Goal: Information Seeking & Learning: Learn about a topic

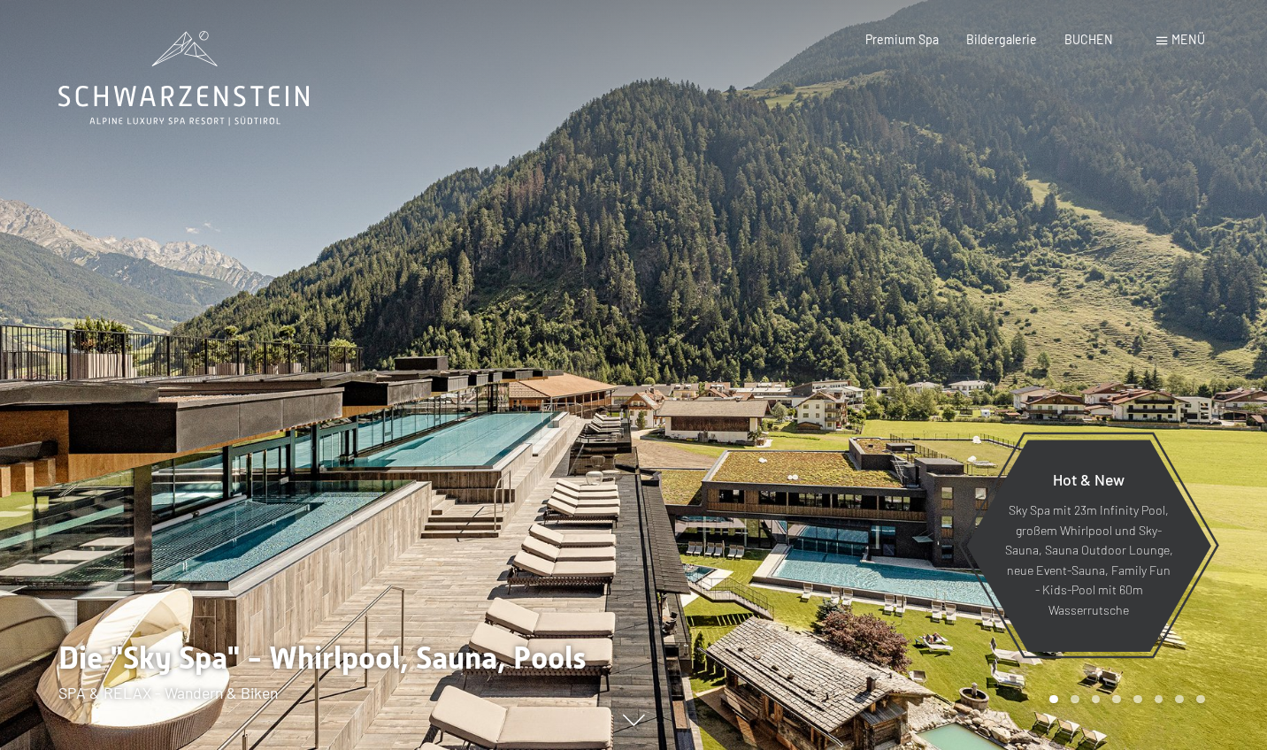
click at [812, 45] on div "Buchen Anfragen Premium Spa Bildergalerie BUCHEN Menü DE IT EN Gutschein Bilder…" at bounding box center [1007, 40] width 394 height 18
click at [812, 42] on span "Bildergalerie" at bounding box center [1001, 36] width 71 height 15
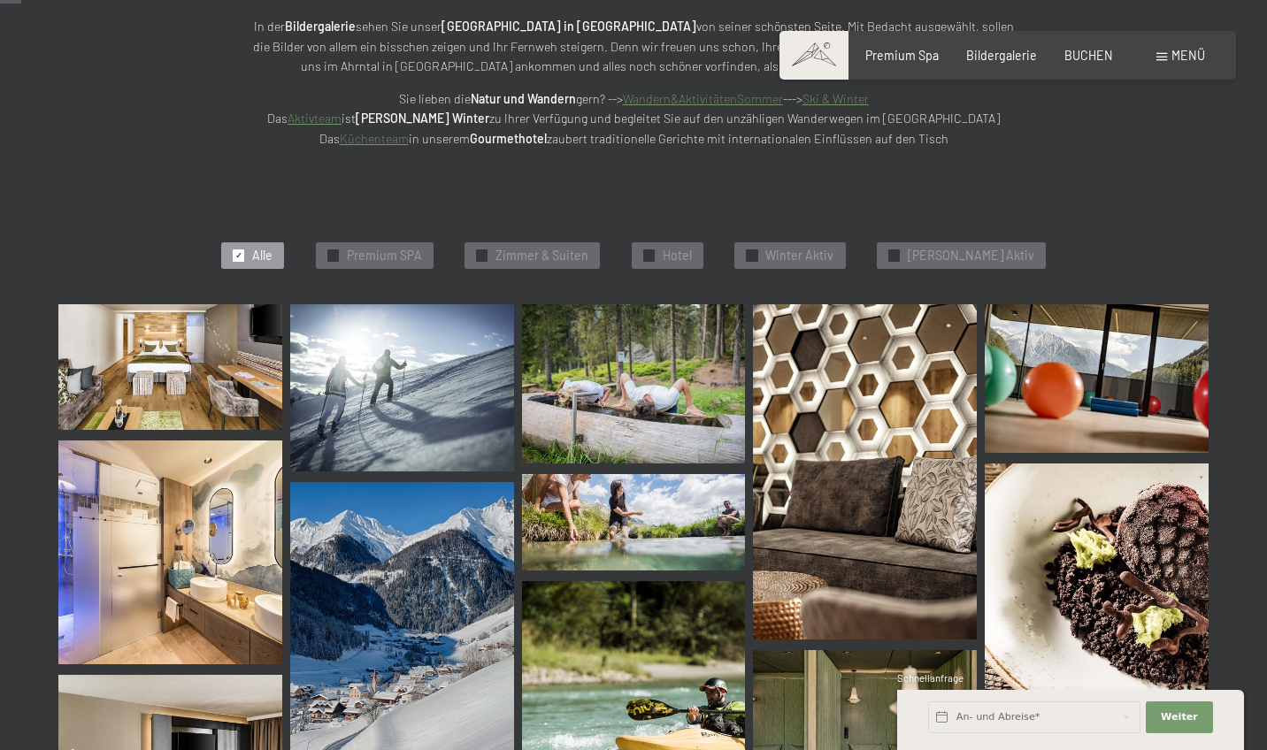
scroll to position [297, 0]
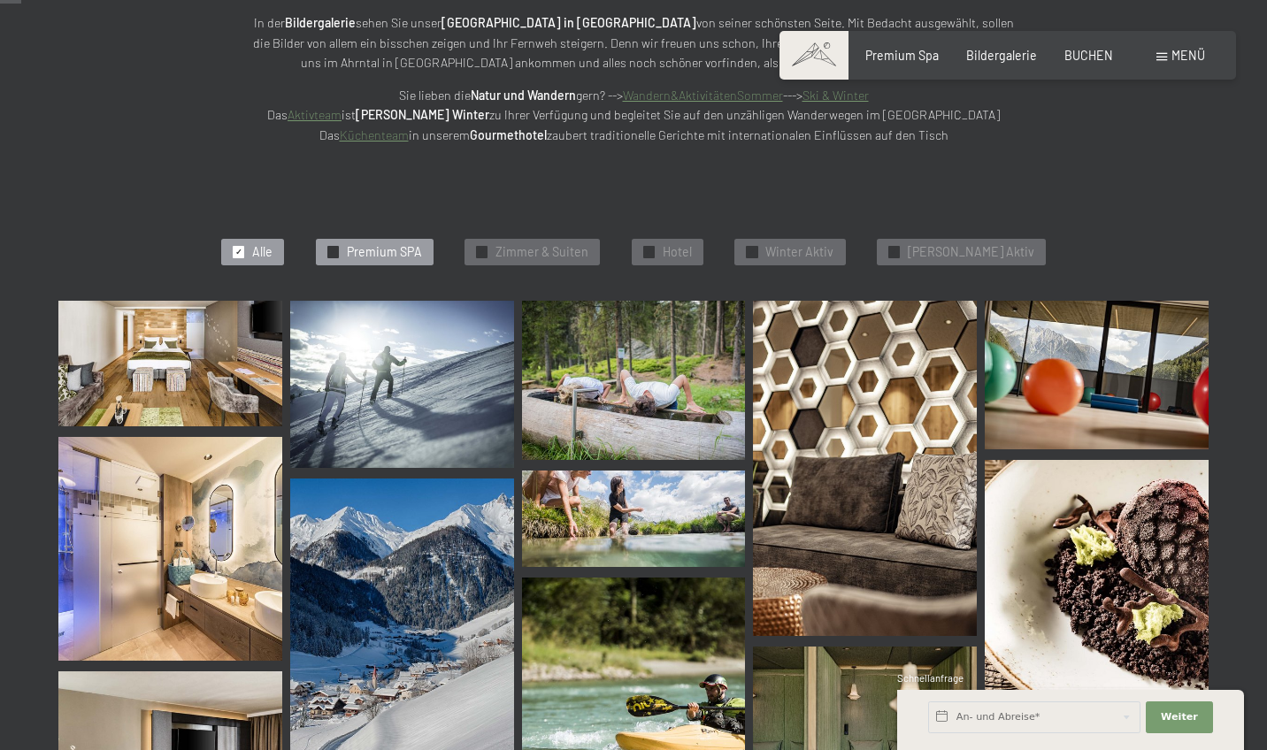
click at [369, 242] on div "✓ Premium SPA" at bounding box center [375, 252] width 118 height 27
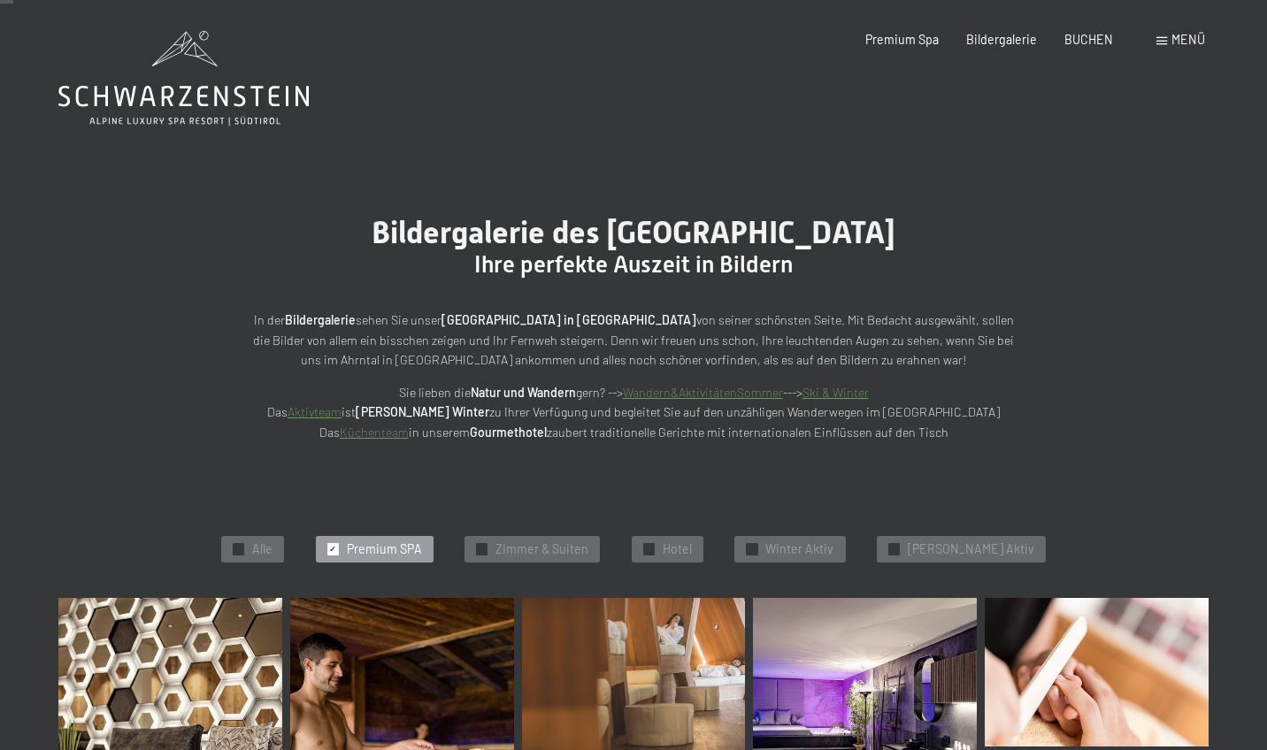
scroll to position [0, 0]
click at [588, 541] on span "Zimmer & Suiten" at bounding box center [541, 550] width 93 height 18
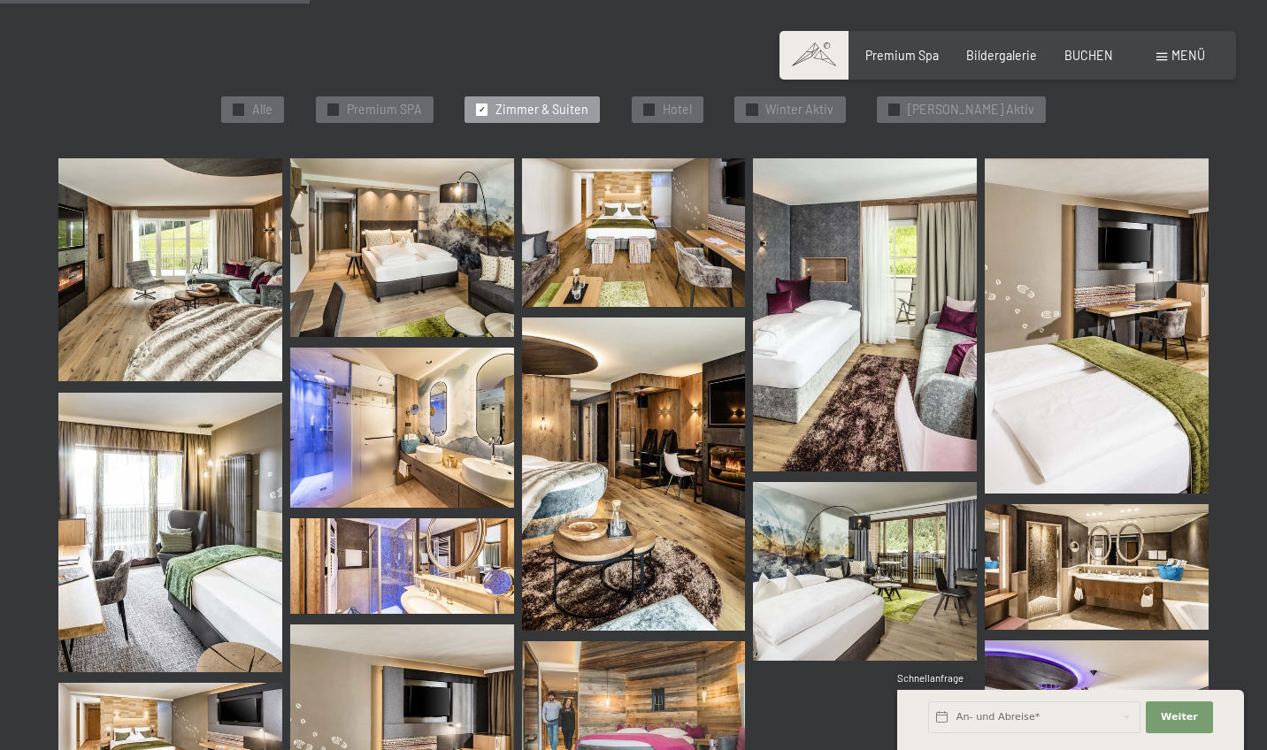
scroll to position [440, 0]
click at [648, 259] on img at bounding box center [634, 233] width 224 height 150
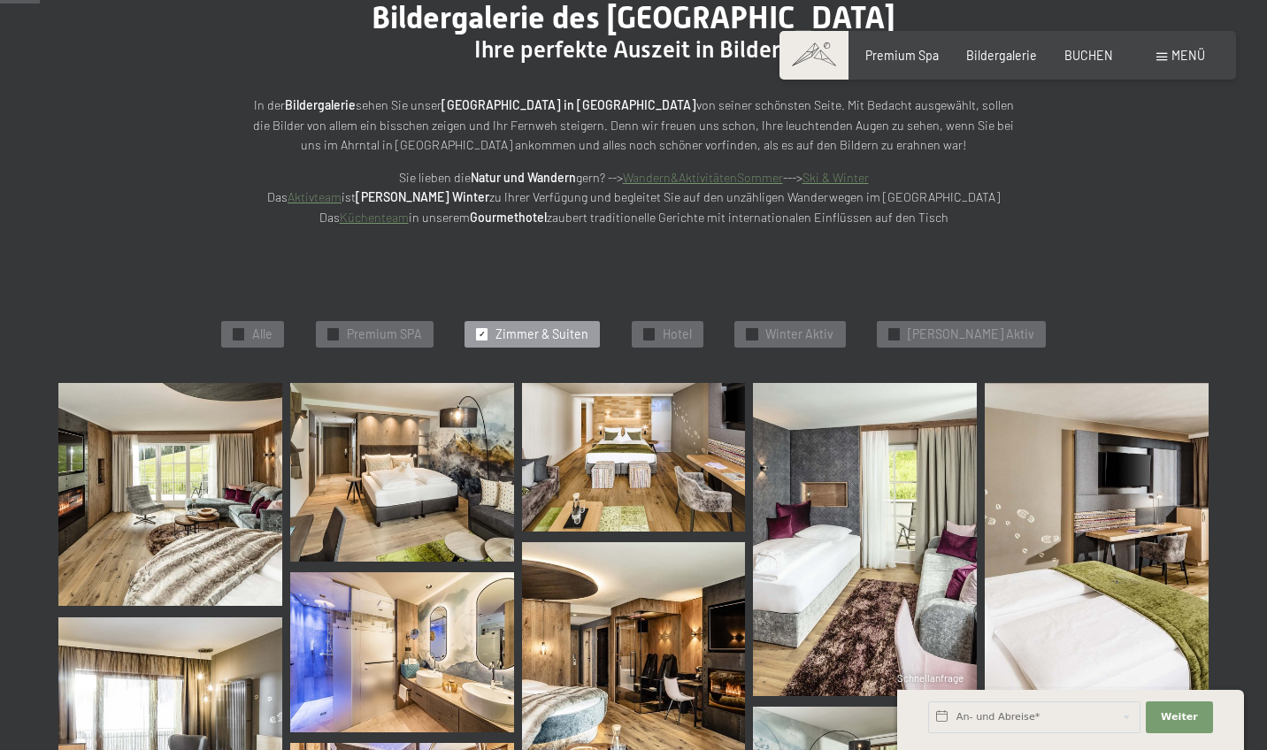
scroll to position [28, 0]
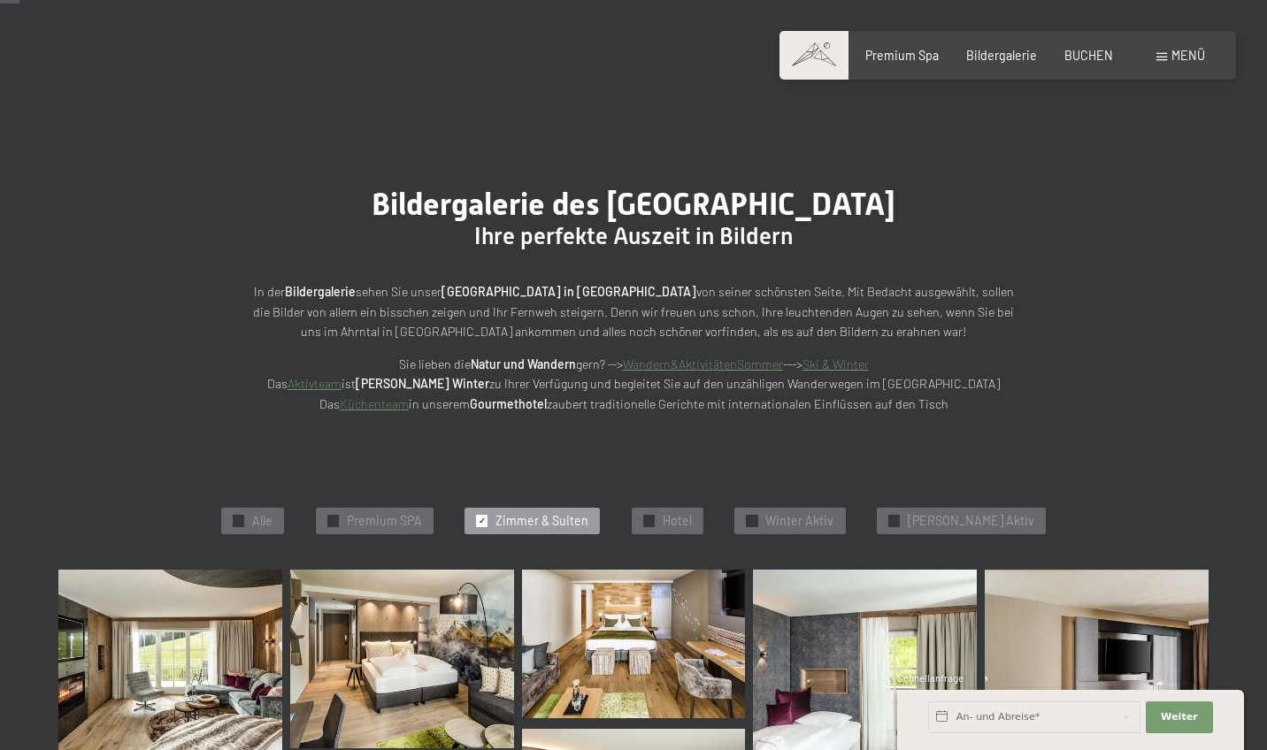
click at [980, 65] on div "Buchen Anfragen Premium Spa Bildergalerie BUCHEN Menü DE IT EN Gutschein Bilder…" at bounding box center [1007, 56] width 394 height 18
click at [984, 62] on div "Bildergalerie" at bounding box center [1001, 53] width 71 height 18
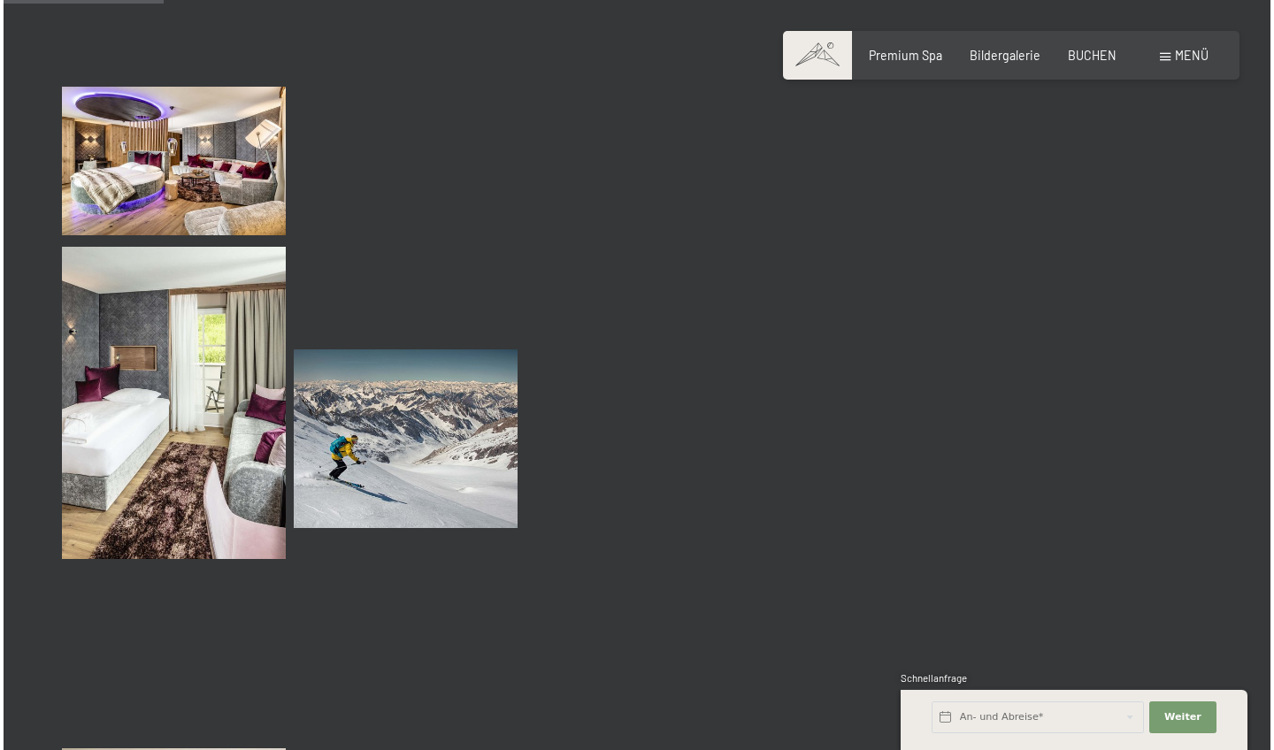
scroll to position [2318, 0]
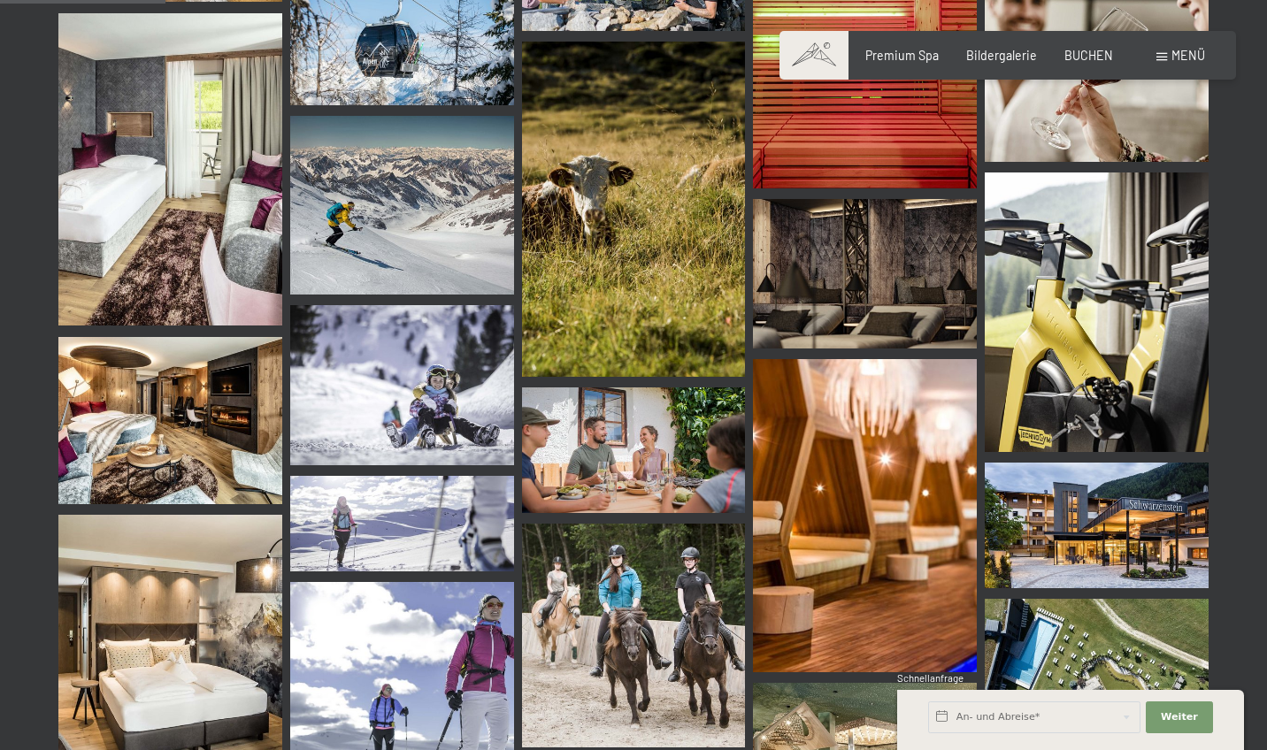
click at [1169, 65] on div "Buchen Anfragen Premium Spa Bildergalerie BUCHEN Menü DE IT EN Gutschein Bilder…" at bounding box center [1007, 56] width 394 height 18
click at [1166, 59] on span at bounding box center [1161, 57] width 11 height 8
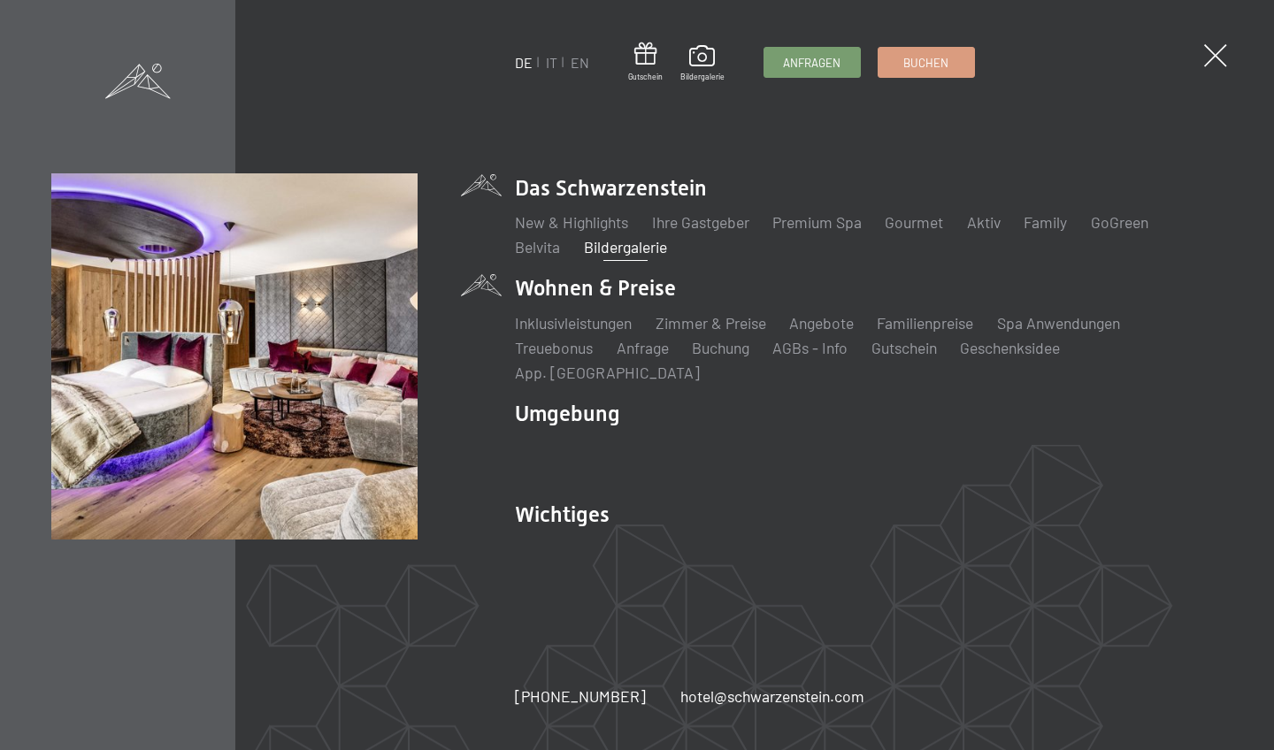
click at [661, 307] on li "Wohnen & Preise Inklusivleistungen Zimmer & Preise Liste Angebote Liste Familie…" at bounding box center [869, 328] width 708 height 110
click at [564, 333] on link "Inklusivleistungen" at bounding box center [573, 322] width 117 height 19
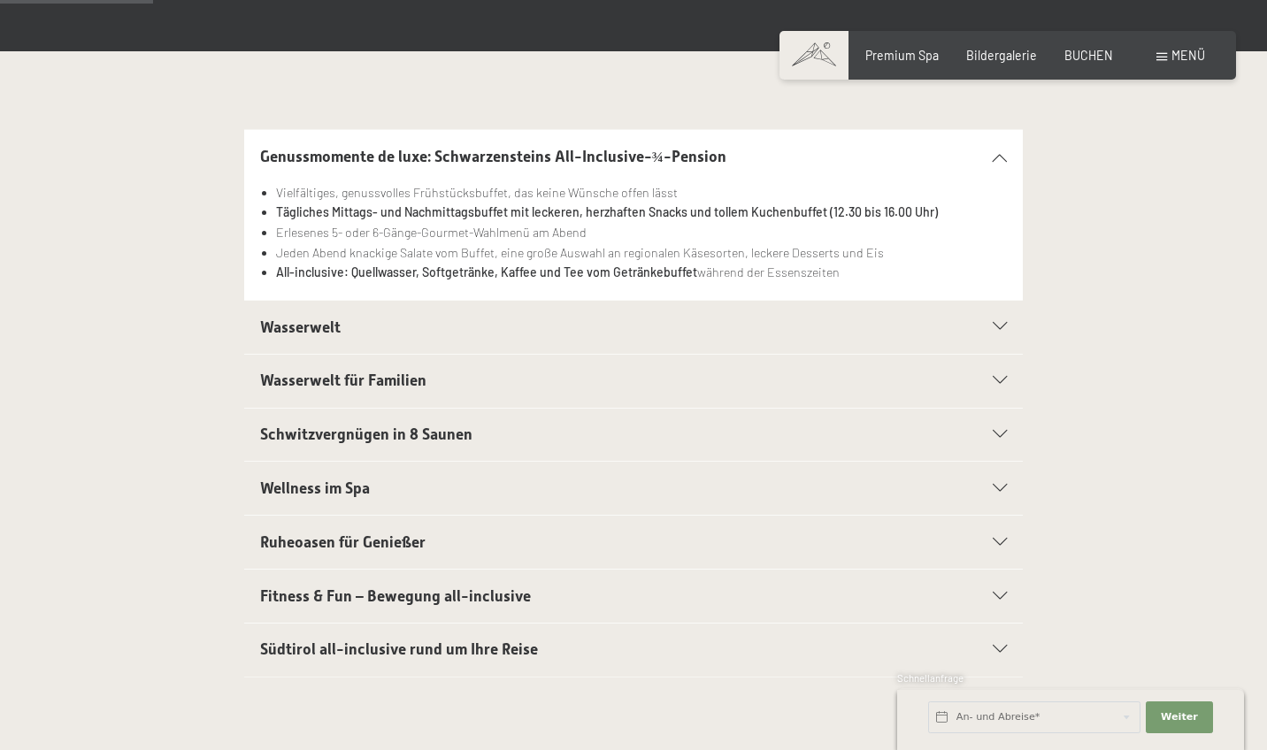
scroll to position [368, 0]
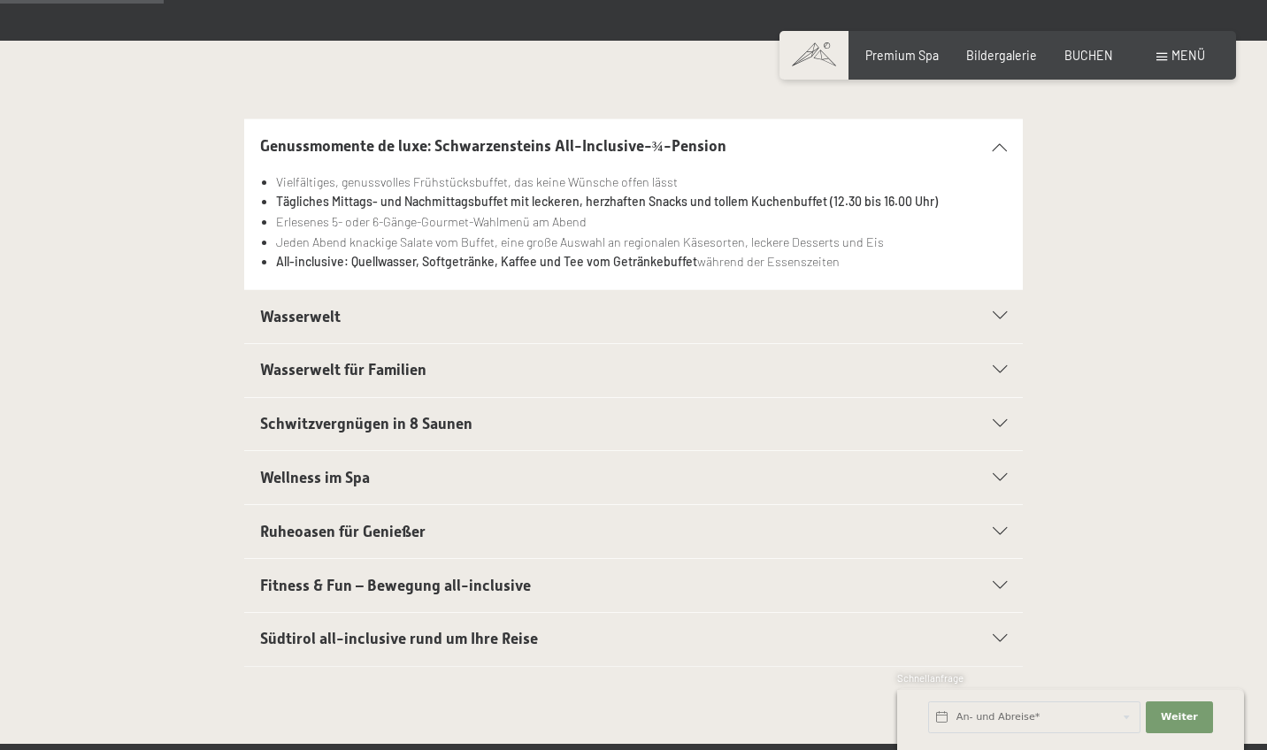
click at [444, 332] on div "Wasserwelt" at bounding box center [634, 316] width 748 height 53
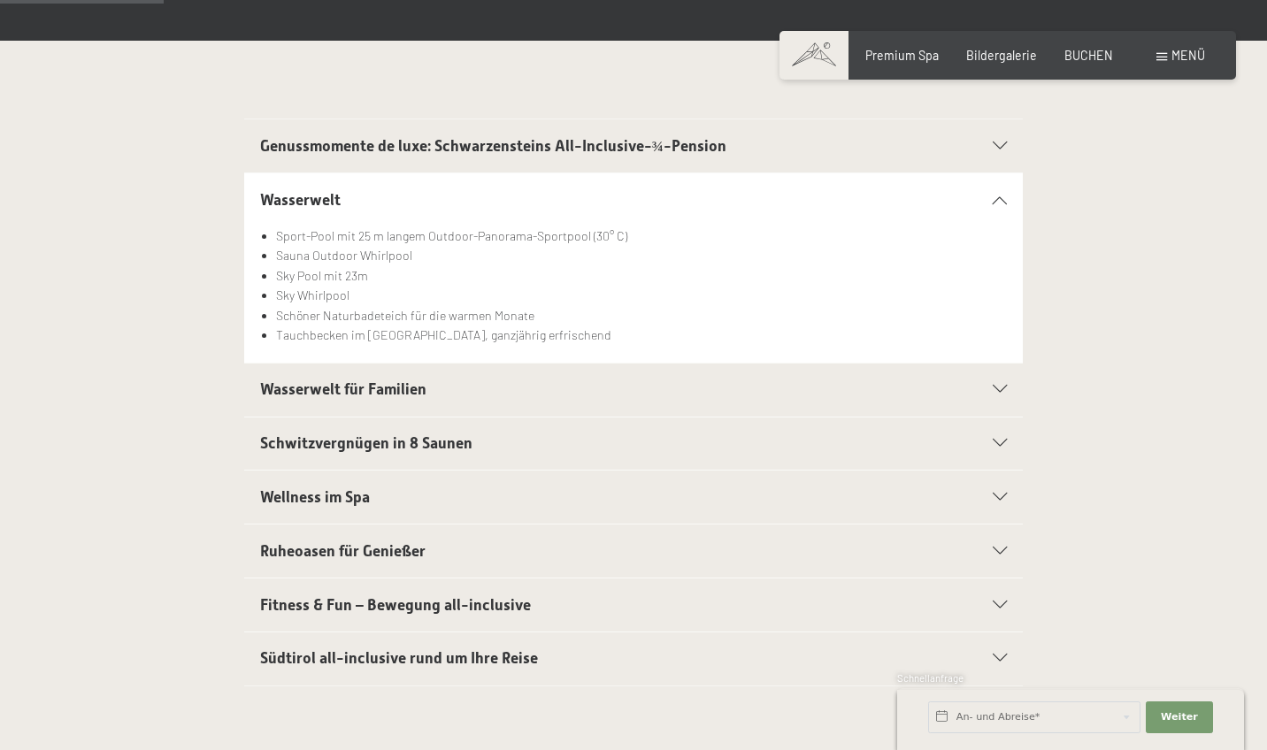
click at [357, 400] on div "Wasserwelt für Familien" at bounding box center [634, 390] width 748 height 53
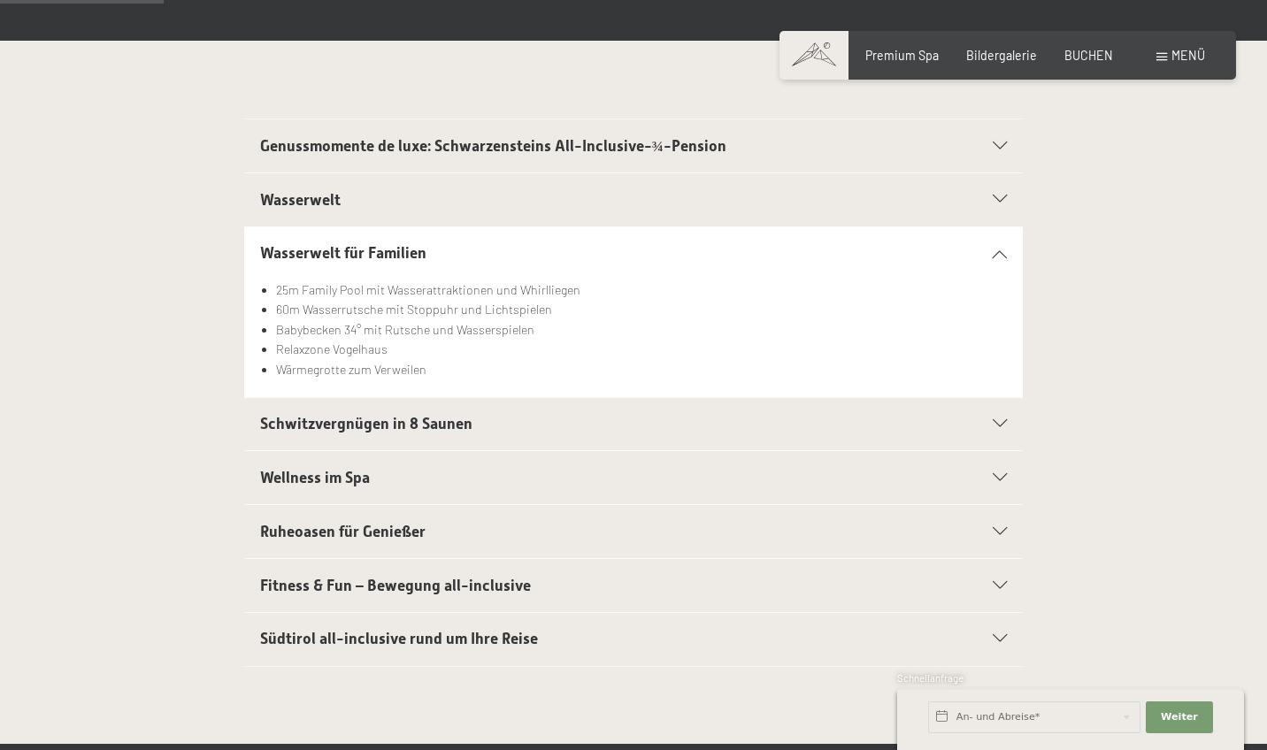
click at [357, 425] on span "Schwitzvergnügen in 8 Saunen" at bounding box center [366, 424] width 212 height 18
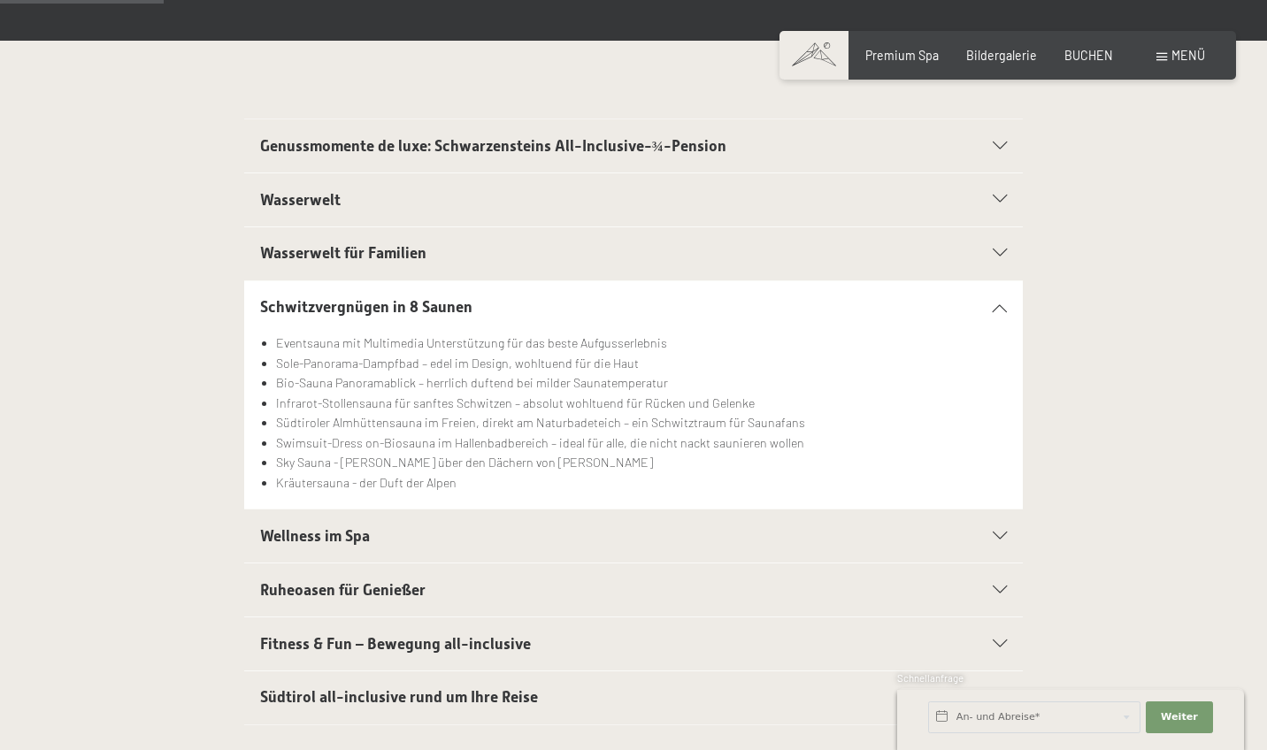
click at [382, 526] on h2 "Wellness im Spa" at bounding box center [596, 537] width 672 height 22
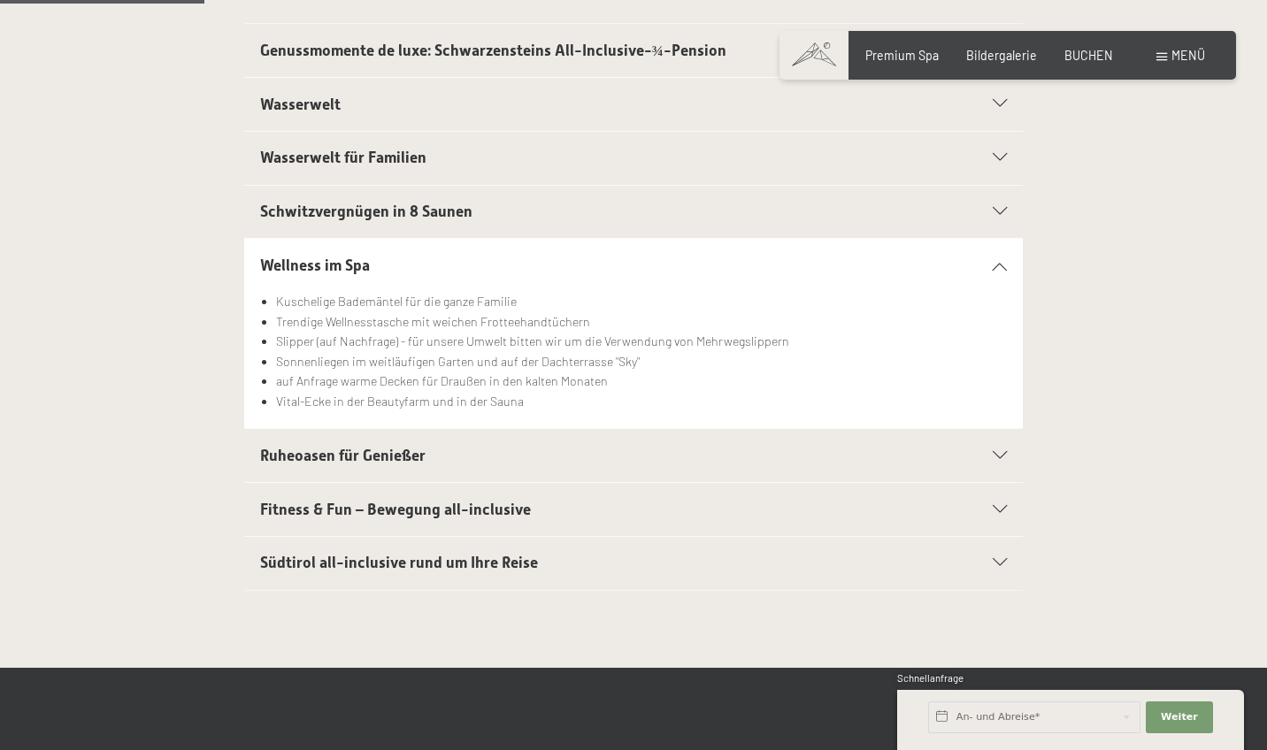
scroll to position [471, 0]
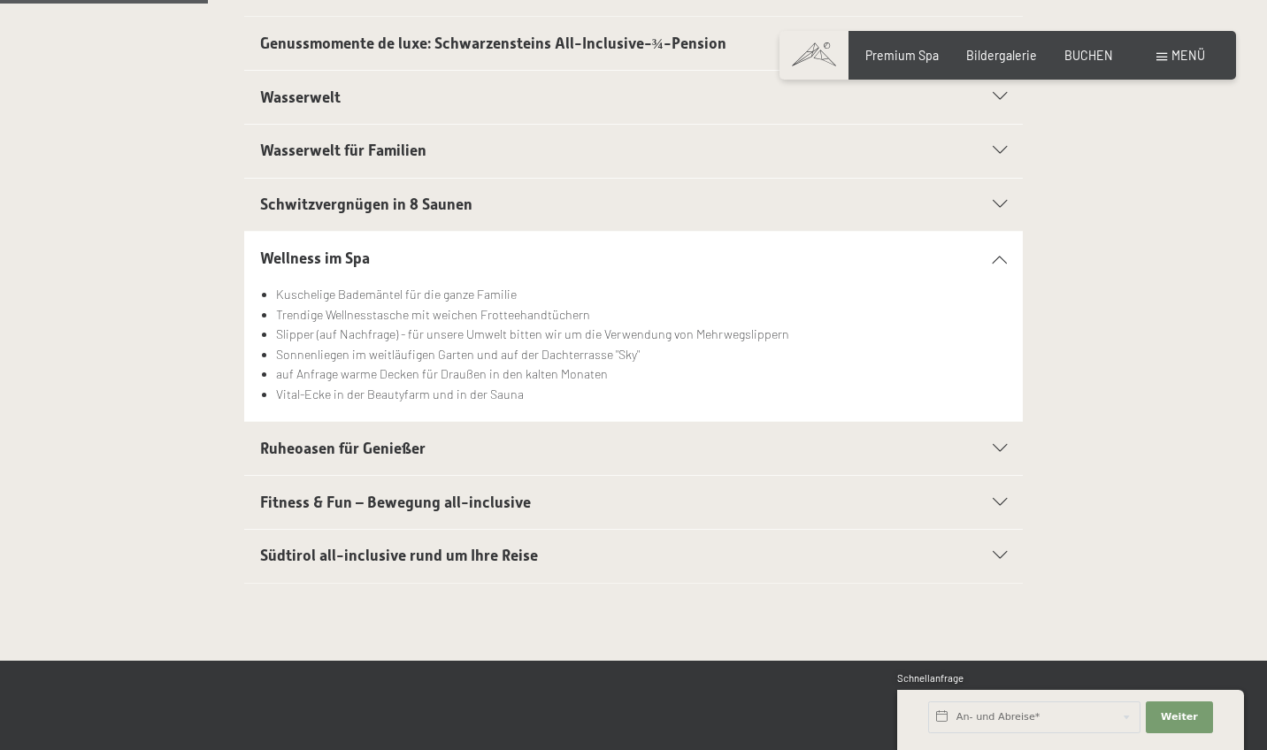
click at [450, 438] on h2 "Ruheoasen für Genießer" at bounding box center [596, 449] width 672 height 22
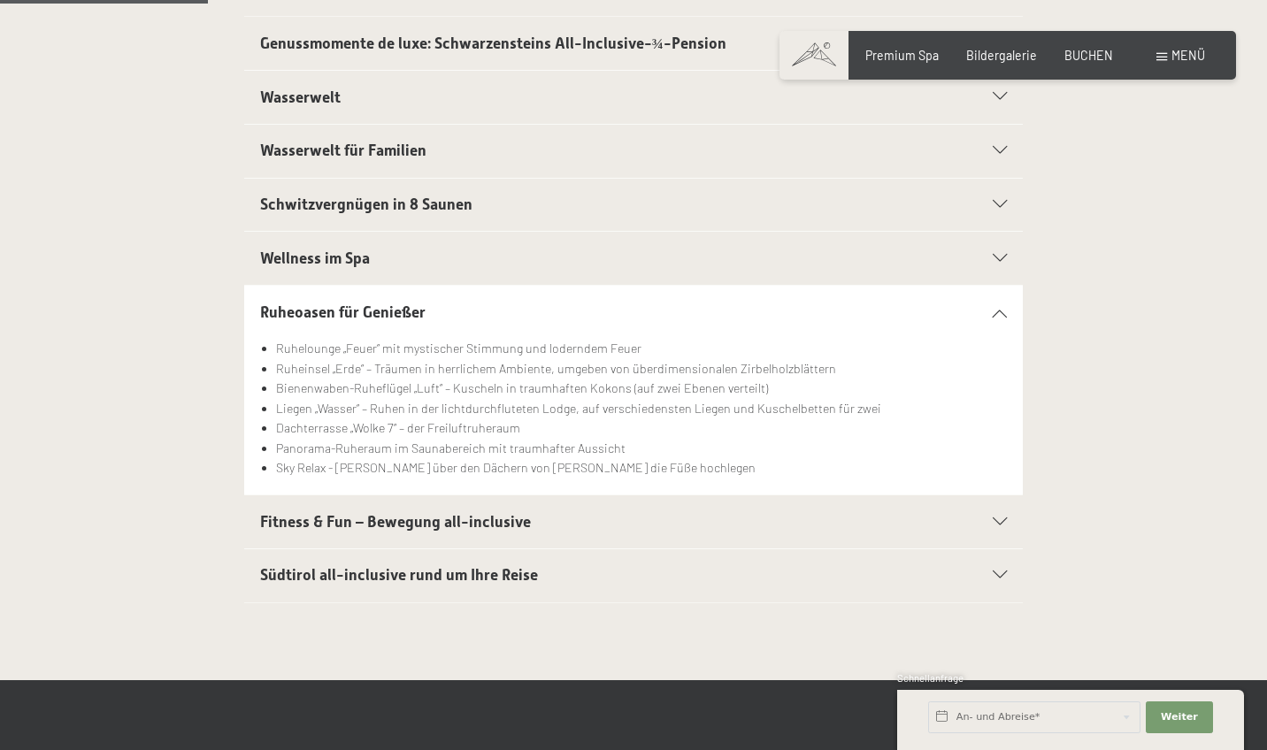
click at [453, 513] on span "Fitness & Fun – Bewegung all-inclusive" at bounding box center [395, 522] width 271 height 18
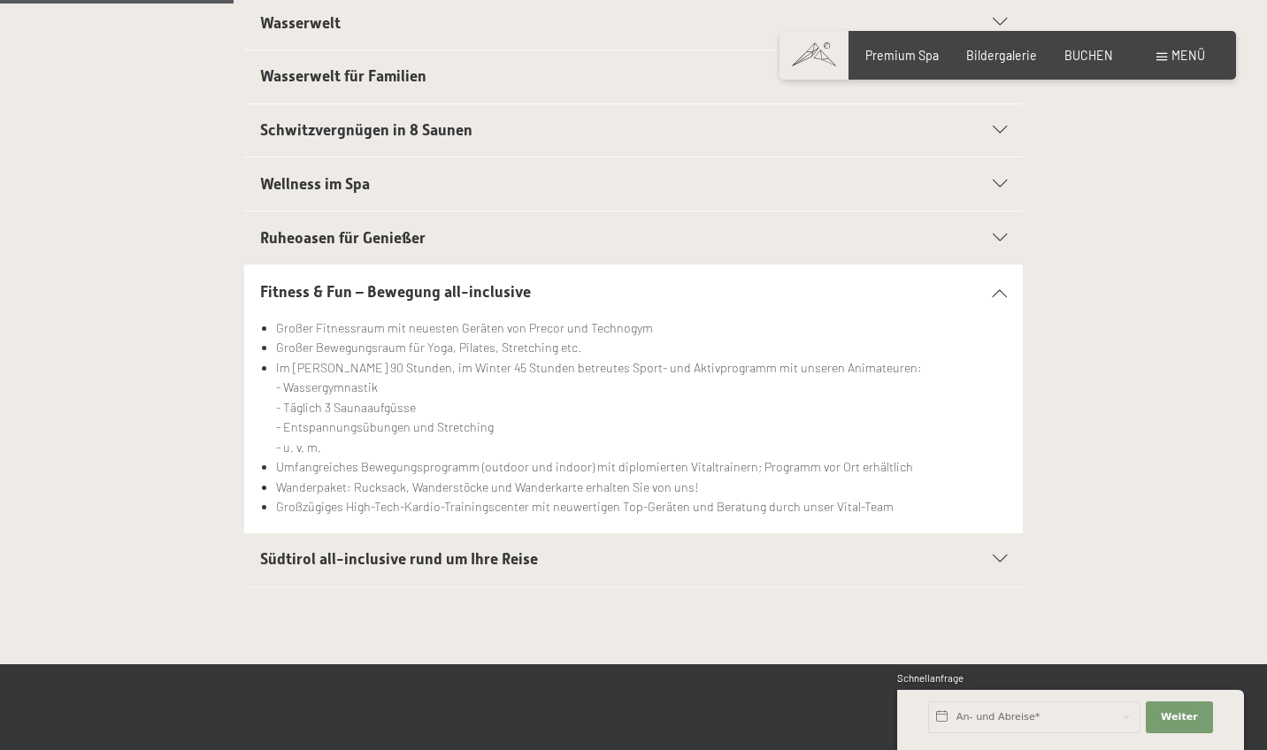
scroll to position [543, 0]
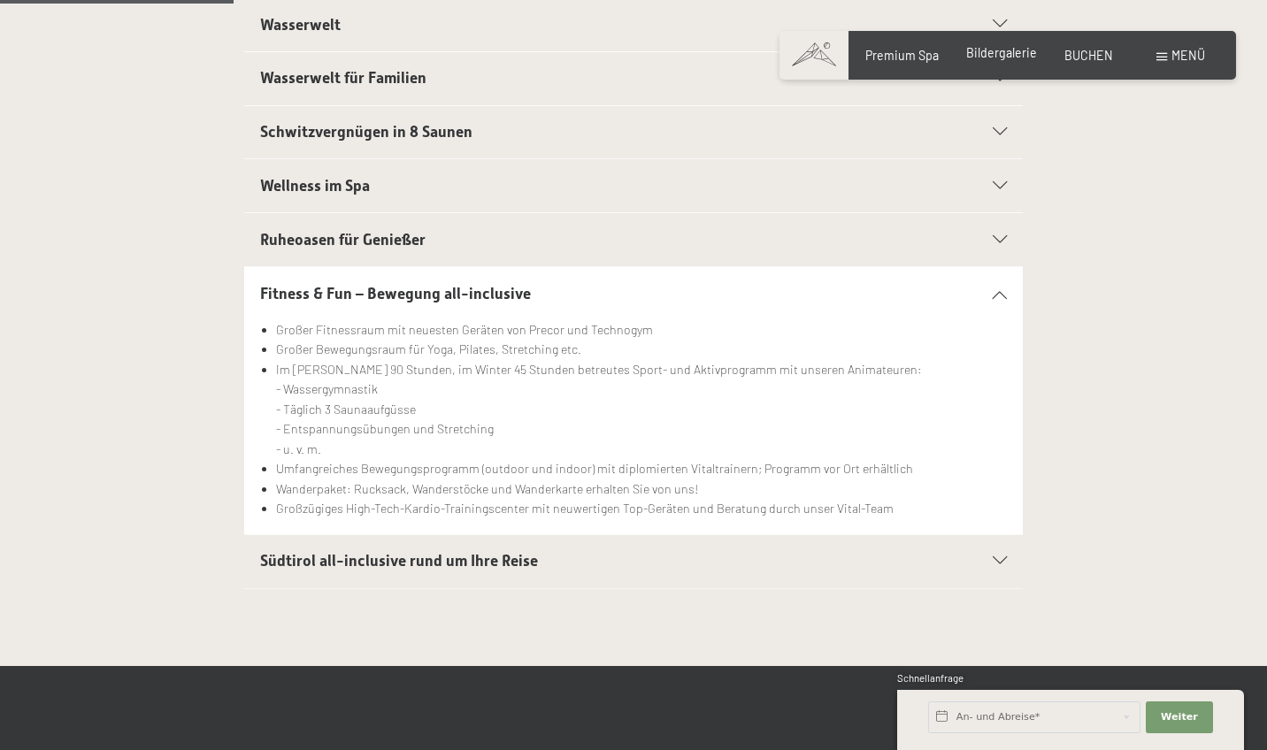
click at [1025, 61] on div "Bildergalerie" at bounding box center [1001, 53] width 71 height 18
click at [1005, 57] on span "Bildergalerie" at bounding box center [1001, 52] width 71 height 15
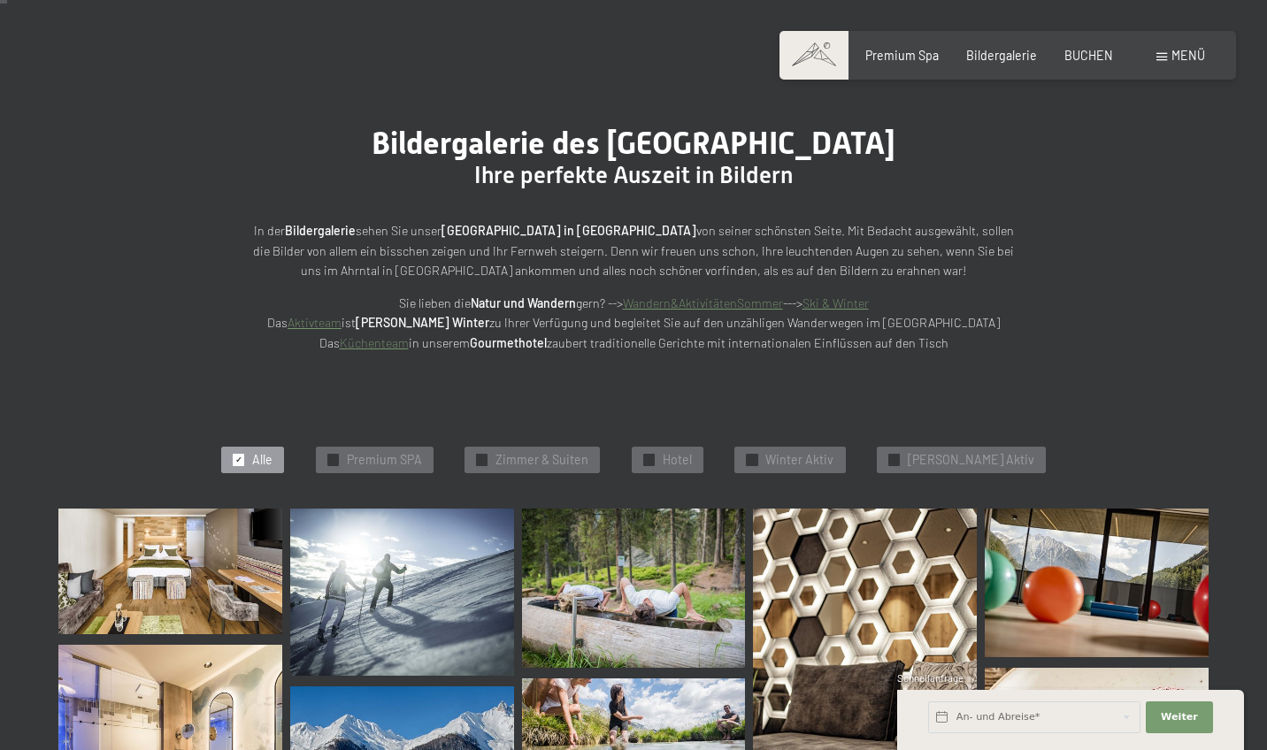
scroll to position [103, 0]
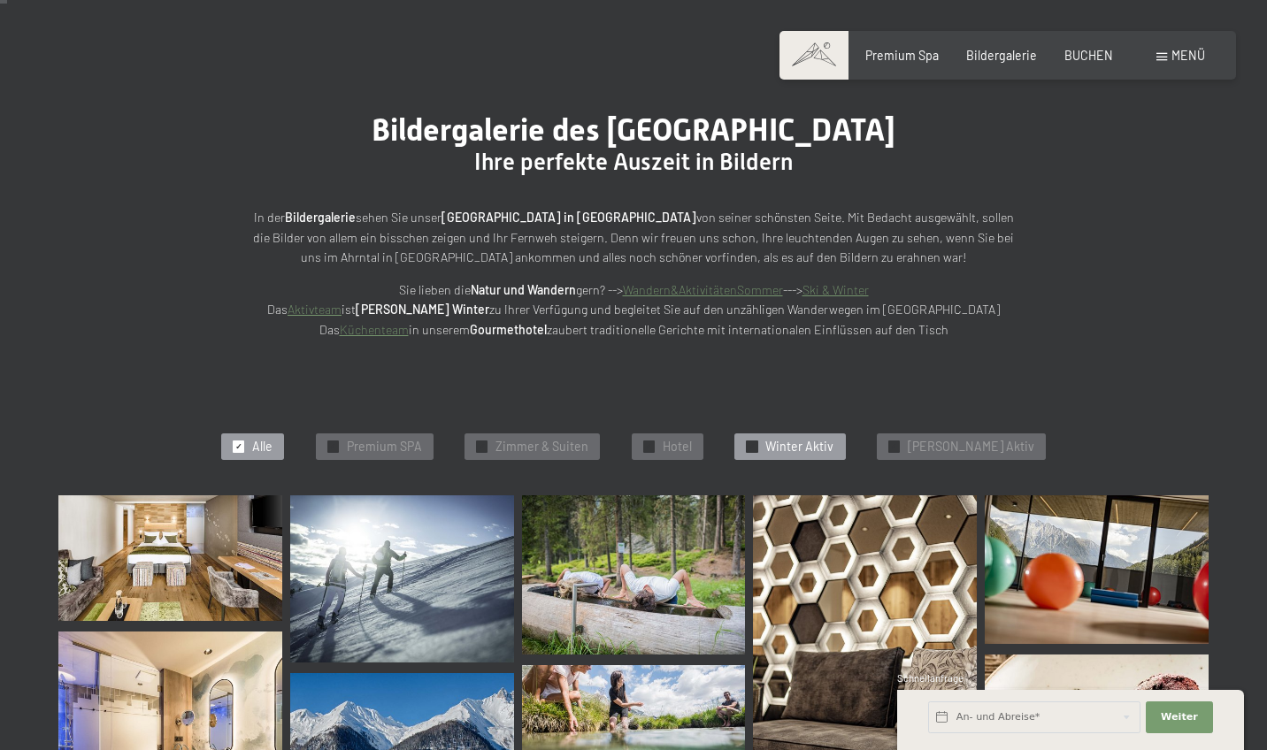
click at [802, 454] on div "✓ Winter Aktiv" at bounding box center [789, 447] width 111 height 27
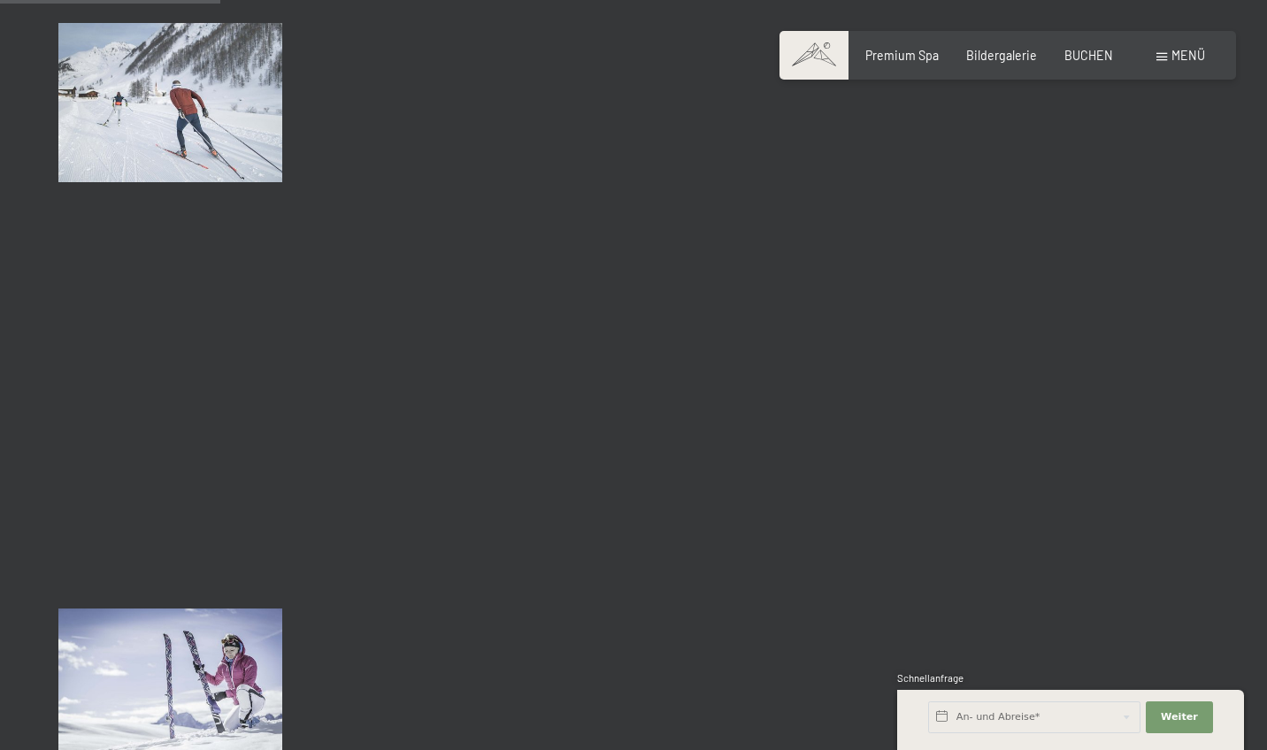
scroll to position [426, 0]
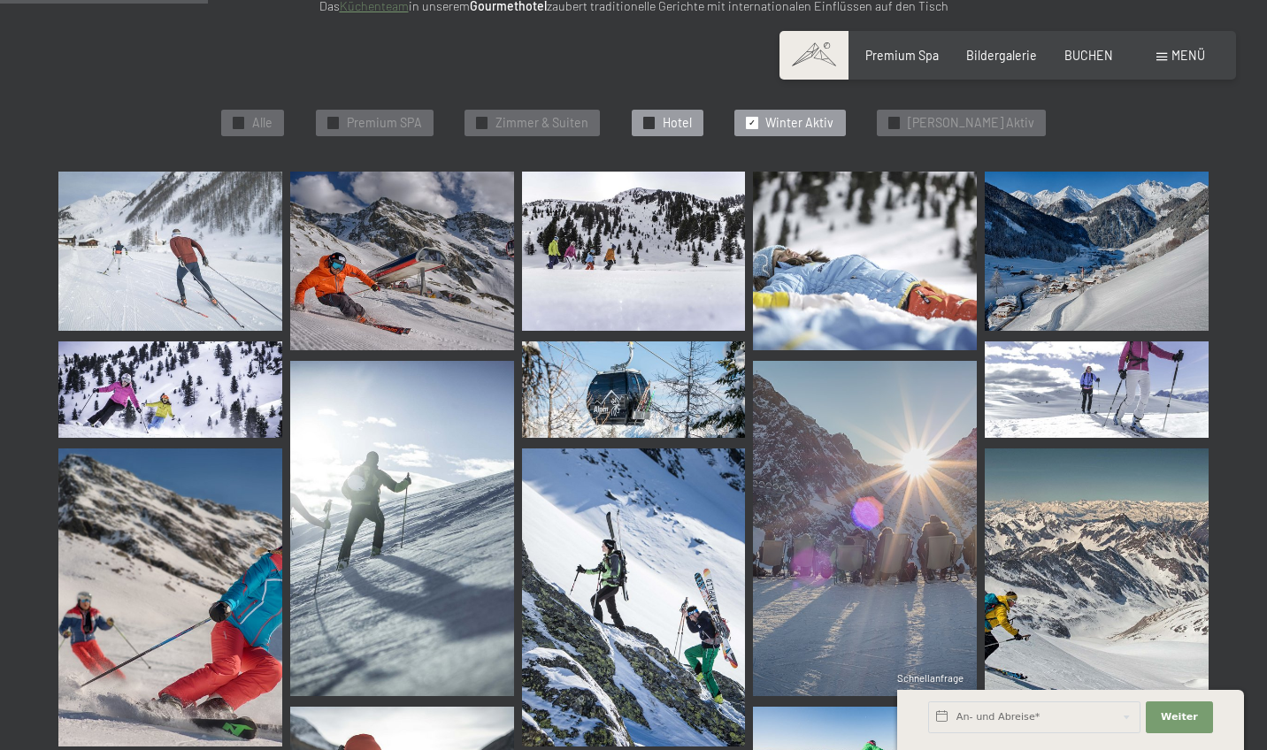
click at [692, 123] on span "Hotel" at bounding box center [677, 123] width 29 height 18
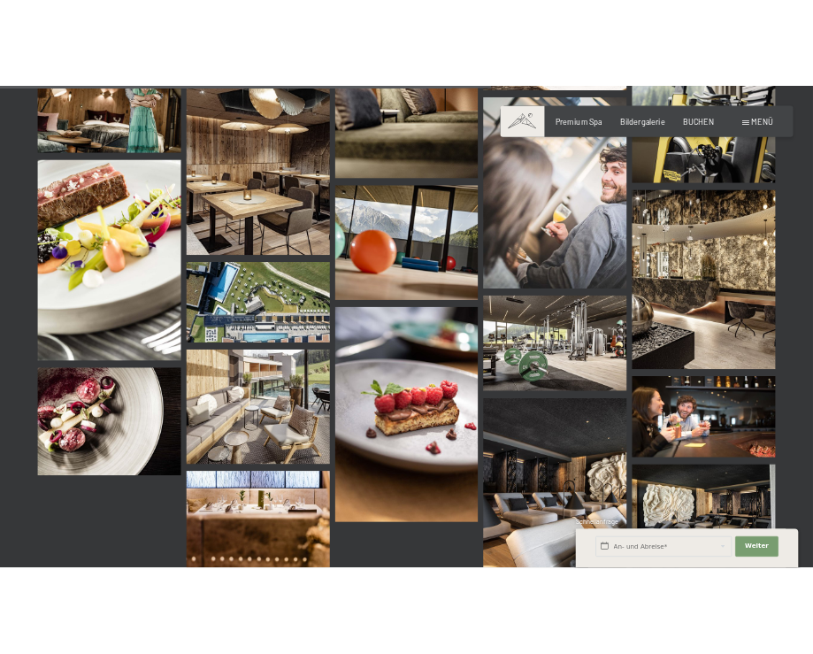
scroll to position [1861, 0]
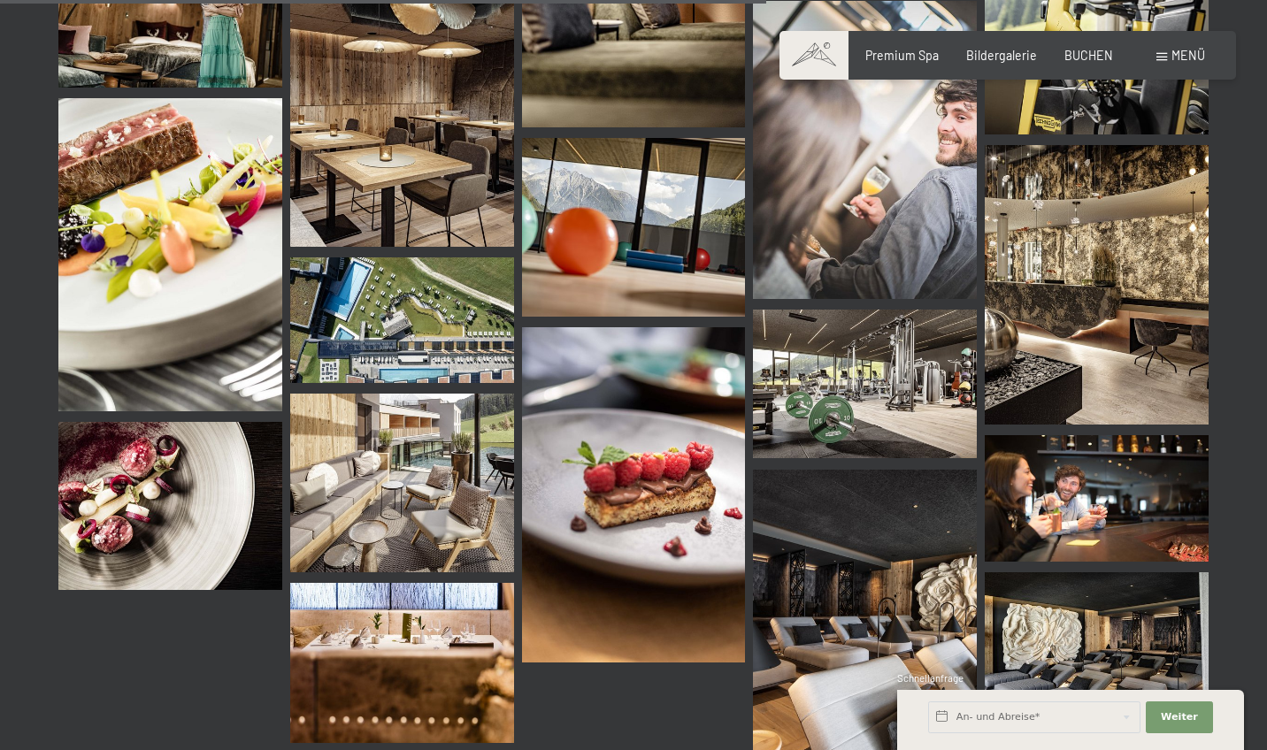
click at [844, 361] on img at bounding box center [865, 385] width 224 height 150
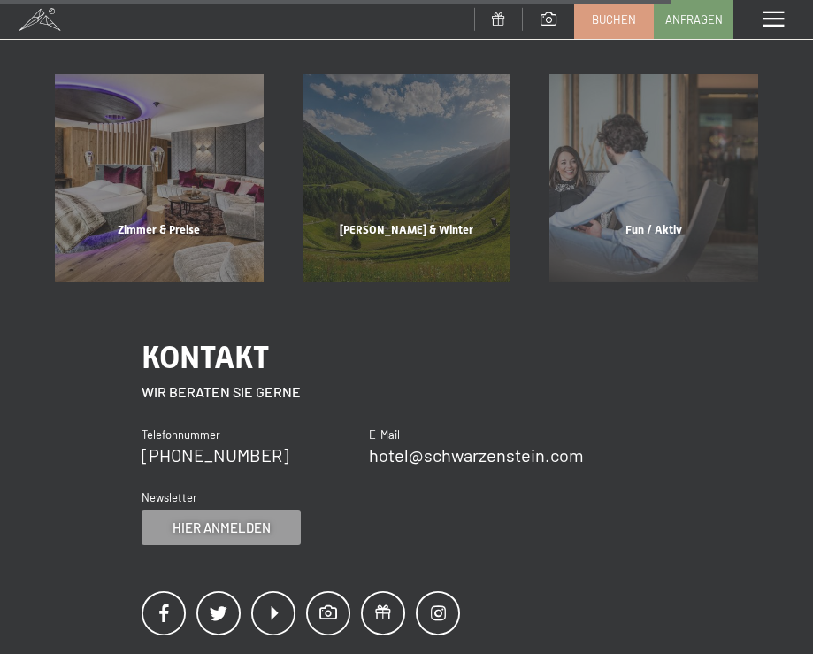
scroll to position [2584, 0]
